Goal: Navigation & Orientation: Find specific page/section

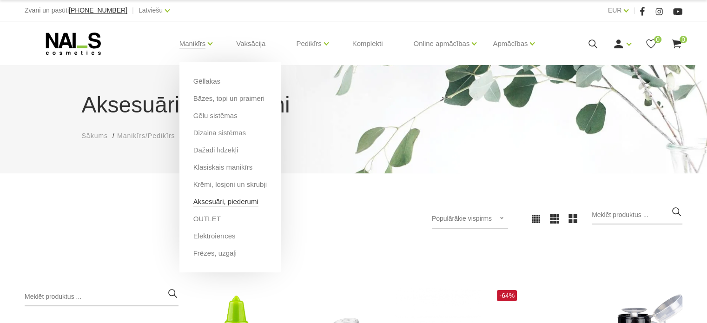
click at [223, 202] on link "Aksesuāri, piederumi" at bounding box center [225, 202] width 65 height 10
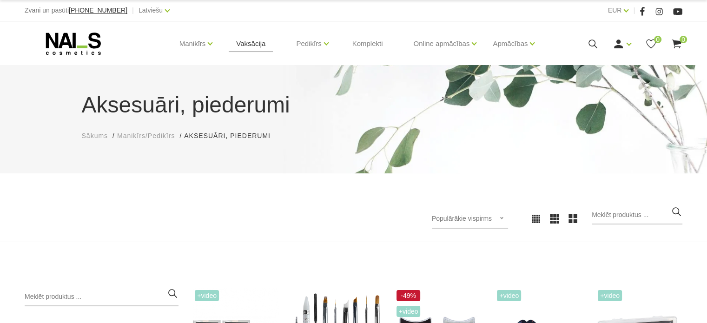
click at [247, 42] on link "Vaksācija" at bounding box center [251, 43] width 44 height 45
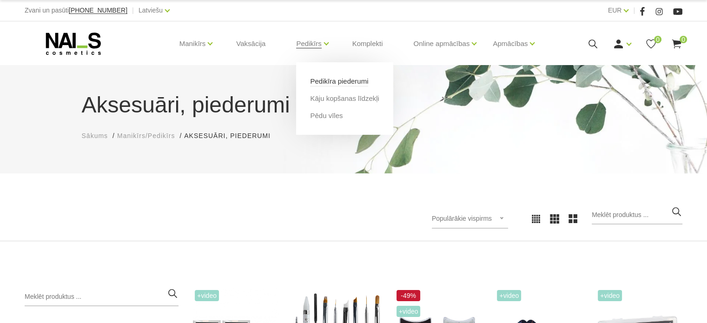
click at [318, 80] on link "Pedikīra piederumi" at bounding box center [339, 81] width 58 height 10
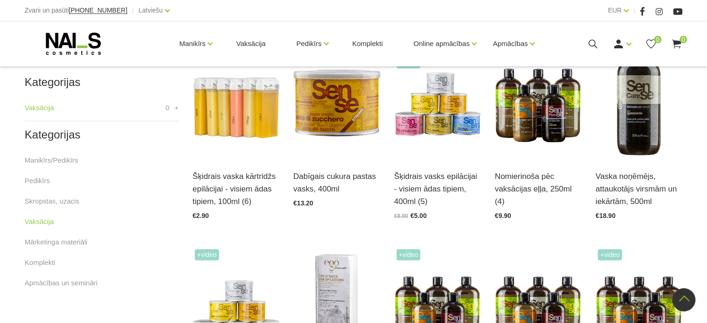
scroll to position [165, 0]
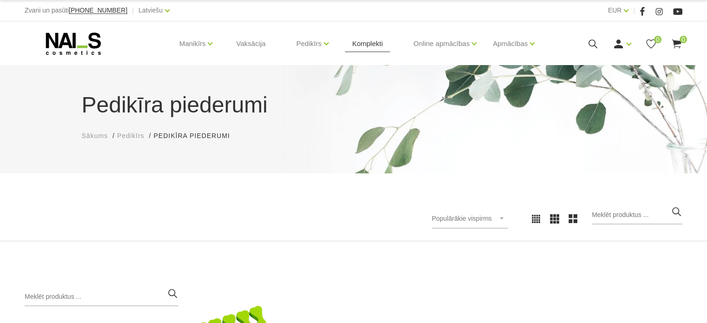
click at [366, 44] on link "Komplekti" at bounding box center [368, 43] width 46 height 45
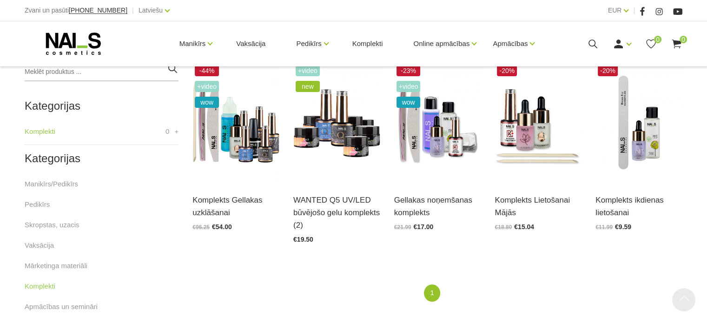
scroll to position [232, 0]
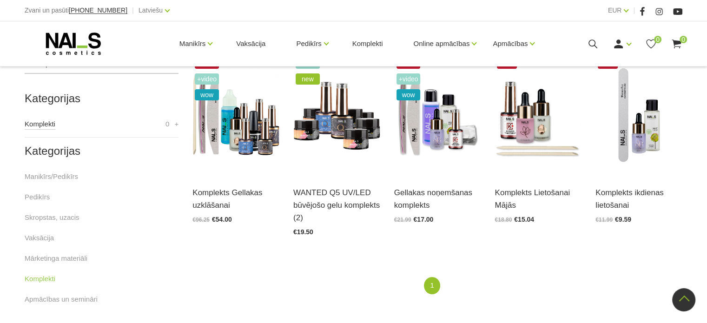
click at [30, 124] on link "Komplekti" at bounding box center [40, 124] width 31 height 11
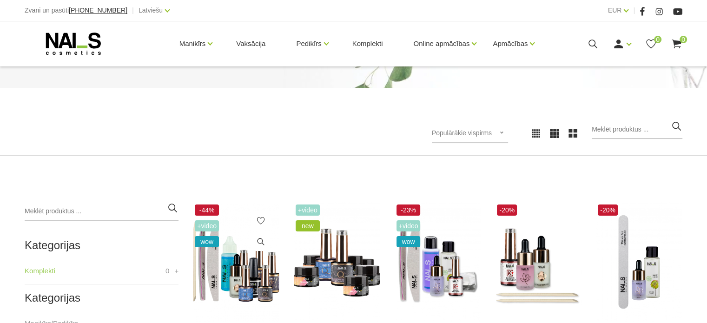
scroll to position [139, 0]
